Goal: Task Accomplishment & Management: Manage account settings

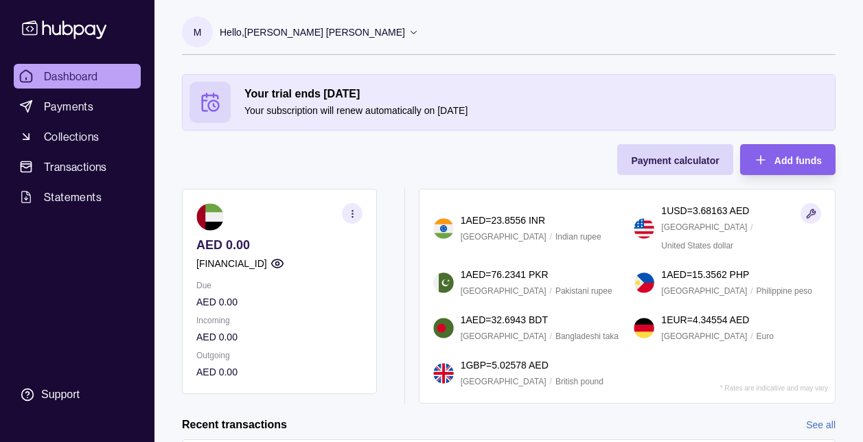
click at [207, 34] on section "M" at bounding box center [197, 31] width 31 height 31
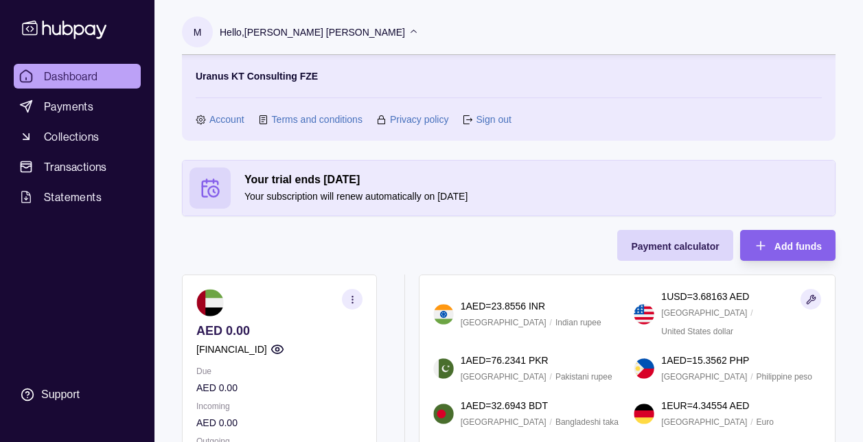
click at [221, 116] on link "Account" at bounding box center [226, 119] width 35 height 15
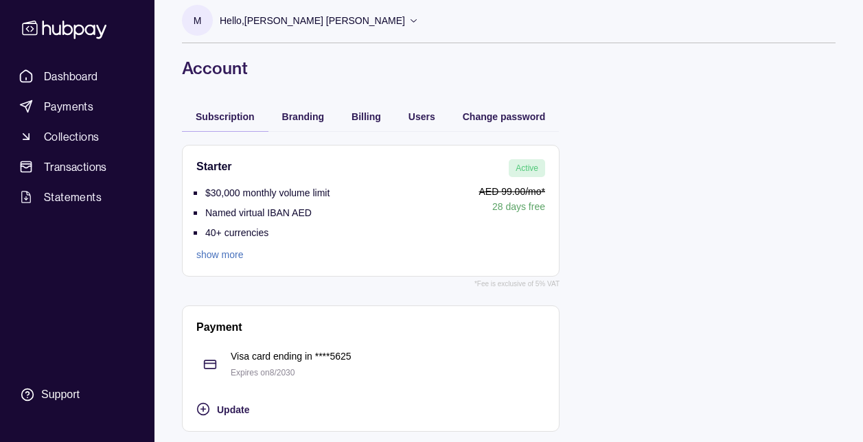
scroll to position [15, 0]
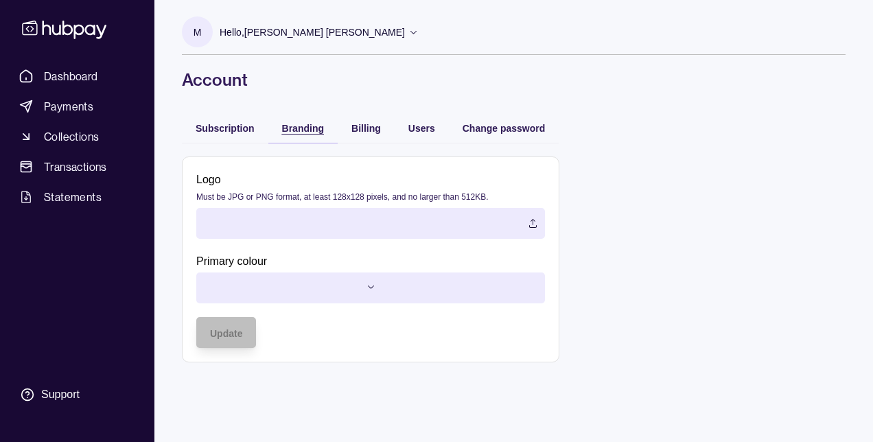
click at [299, 117] on div "Branding" at bounding box center [302, 128] width 69 height 30
click at [353, 131] on span "Billing" at bounding box center [366, 128] width 30 height 11
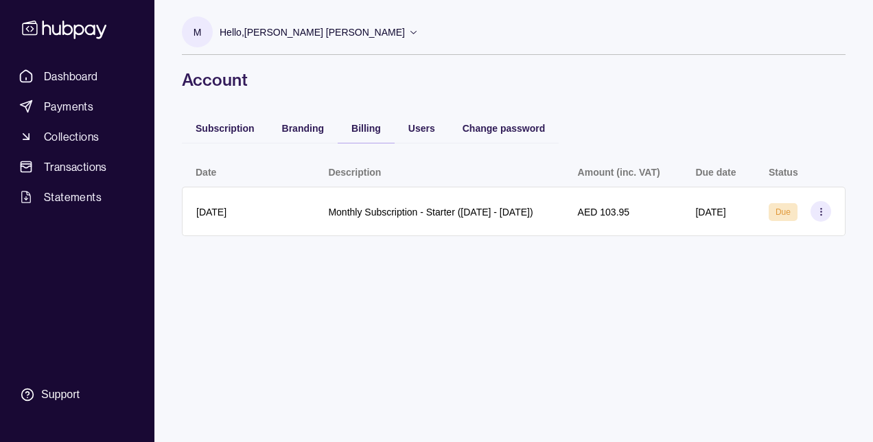
click at [410, 139] on div "Users" at bounding box center [422, 128] width 54 height 30
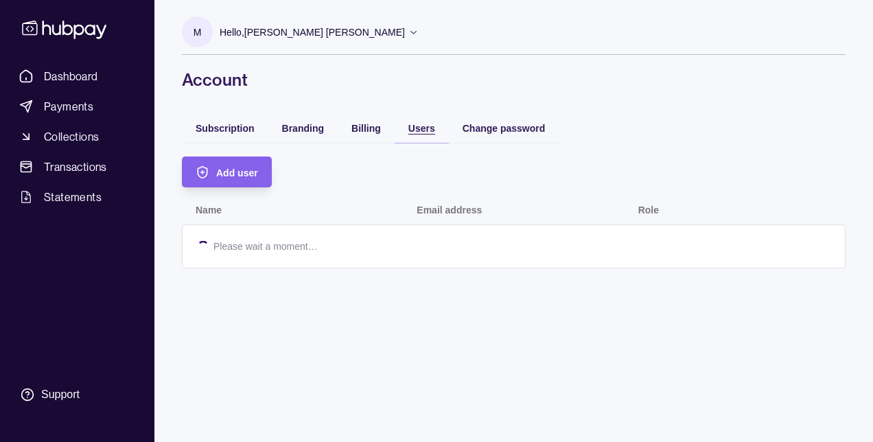
click at [421, 127] on span "Users" at bounding box center [421, 128] width 27 height 11
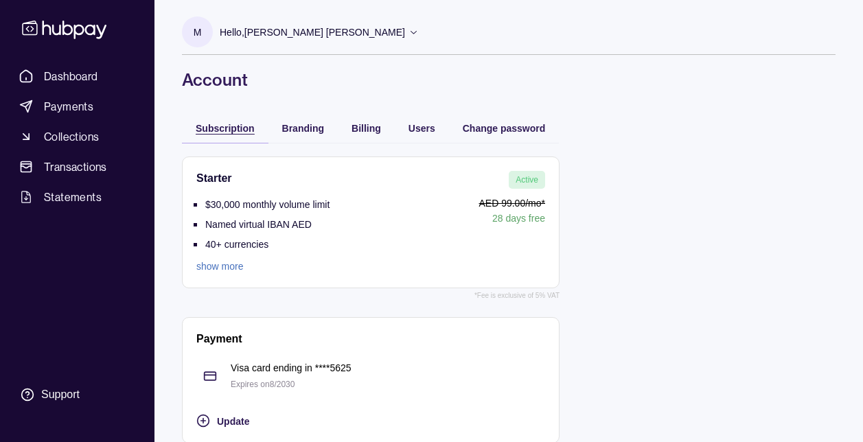
click at [207, 135] on div "Subscription" at bounding box center [225, 127] width 59 height 16
click at [221, 271] on link "show more" at bounding box center [262, 266] width 133 height 15
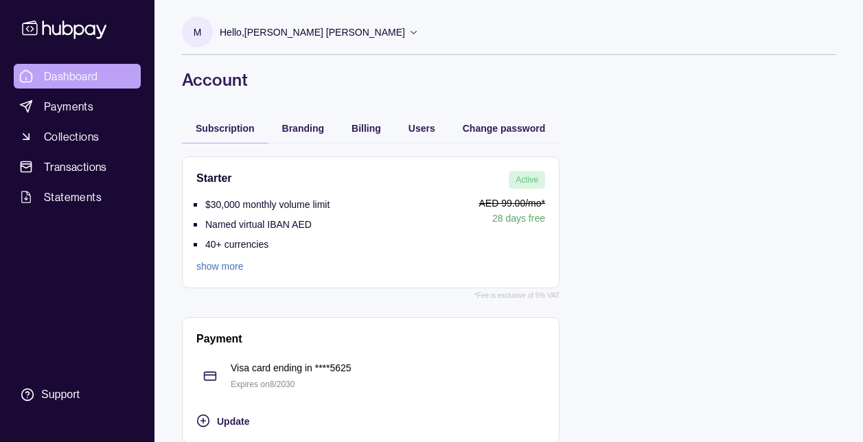
click at [76, 72] on span "Dashboard" at bounding box center [71, 76] width 54 height 16
